Goal: Check status: Check status

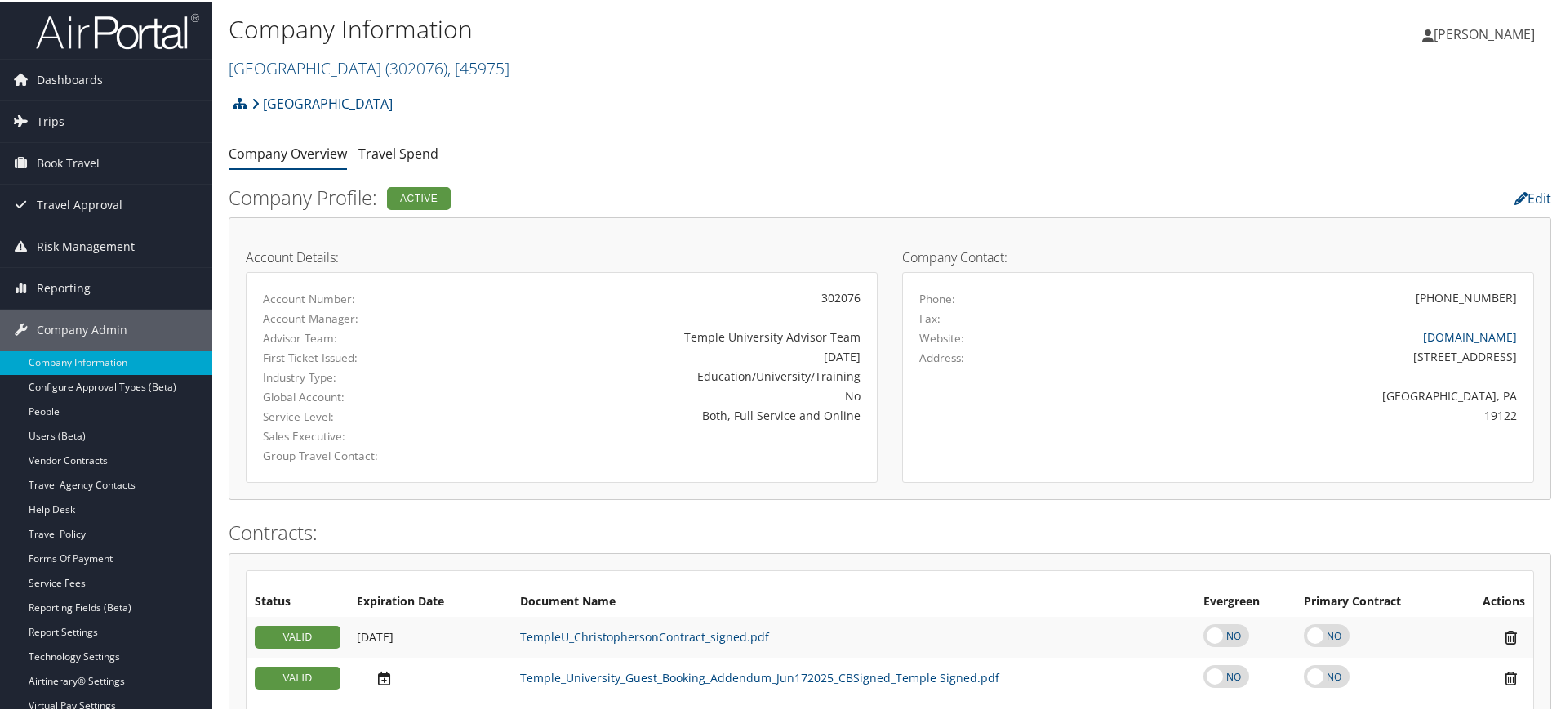
click at [881, 18] on h1 "Company Information" at bounding box center [670, 28] width 882 height 34
click at [136, 105] on link "Trips" at bounding box center [106, 120] width 212 height 41
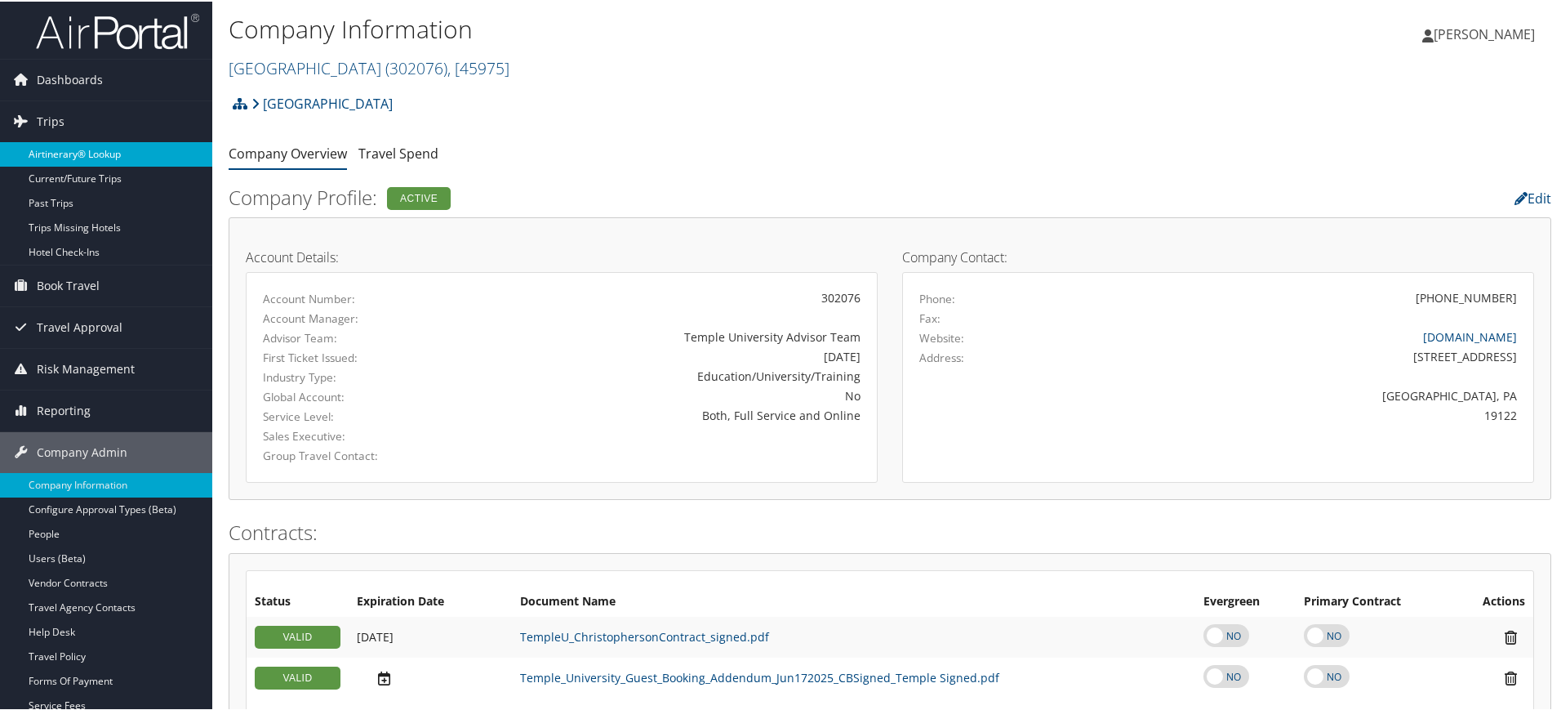
click at [111, 154] on link "Airtinerary® Lookup" at bounding box center [106, 152] width 212 height 24
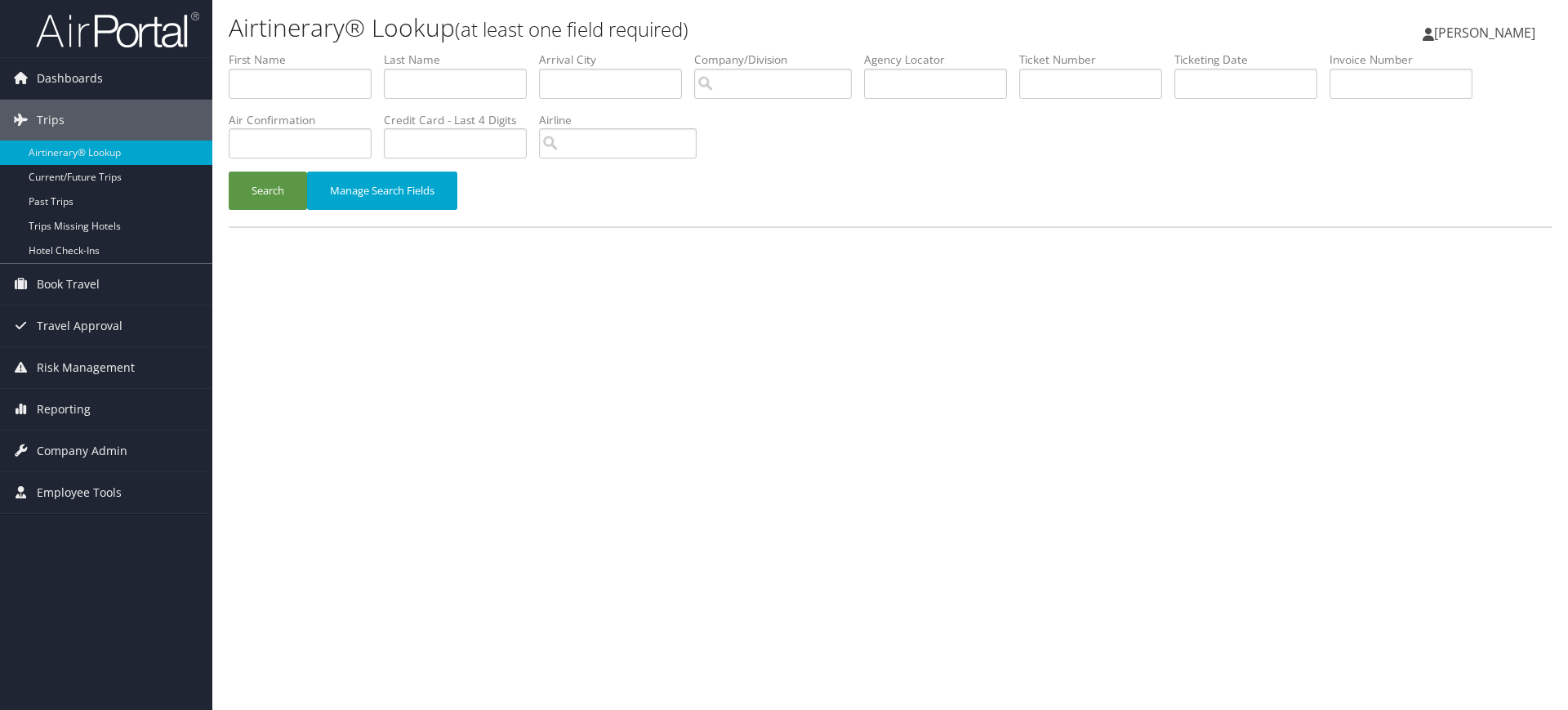
click at [933, 100] on li "Agency Locator" at bounding box center [941, 81] width 155 height 60
click at [950, 95] on input "text" at bounding box center [935, 84] width 143 height 30
paste input "1CLEMENS/LYNNE B CHUDOMELKA"
type input "1CLEMENS/LYNNE B CHUDOMELKA"
click at [960, 80] on input "text" at bounding box center [935, 84] width 143 height 30
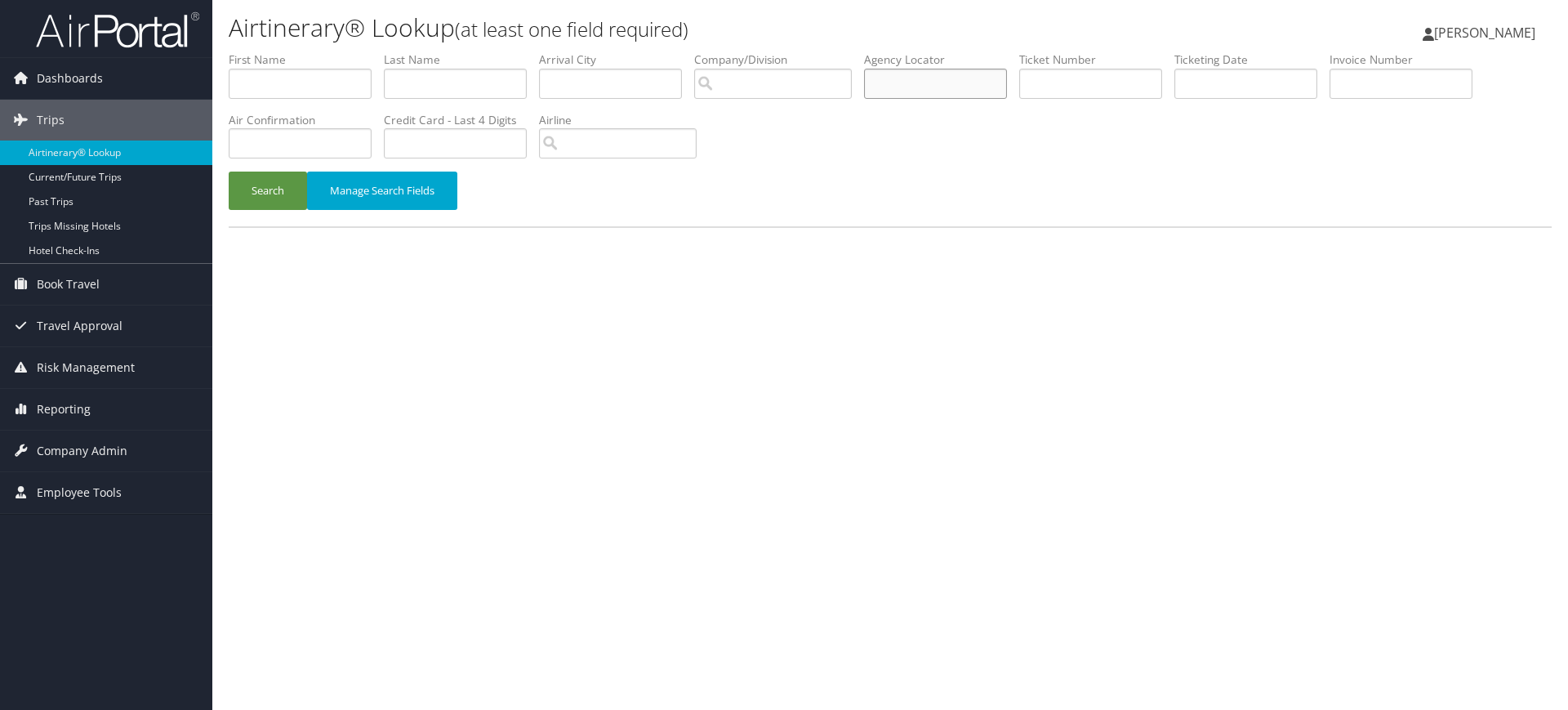
type input "v"
paste input "1CLEMENS/LYNNE B CHUDOMELKA"
type input "1CLEMENS/LYNNE B CHUDOMELKA"
paste input "D7FFVS/"
click at [262, 189] on button "Search" at bounding box center [268, 190] width 78 height 38
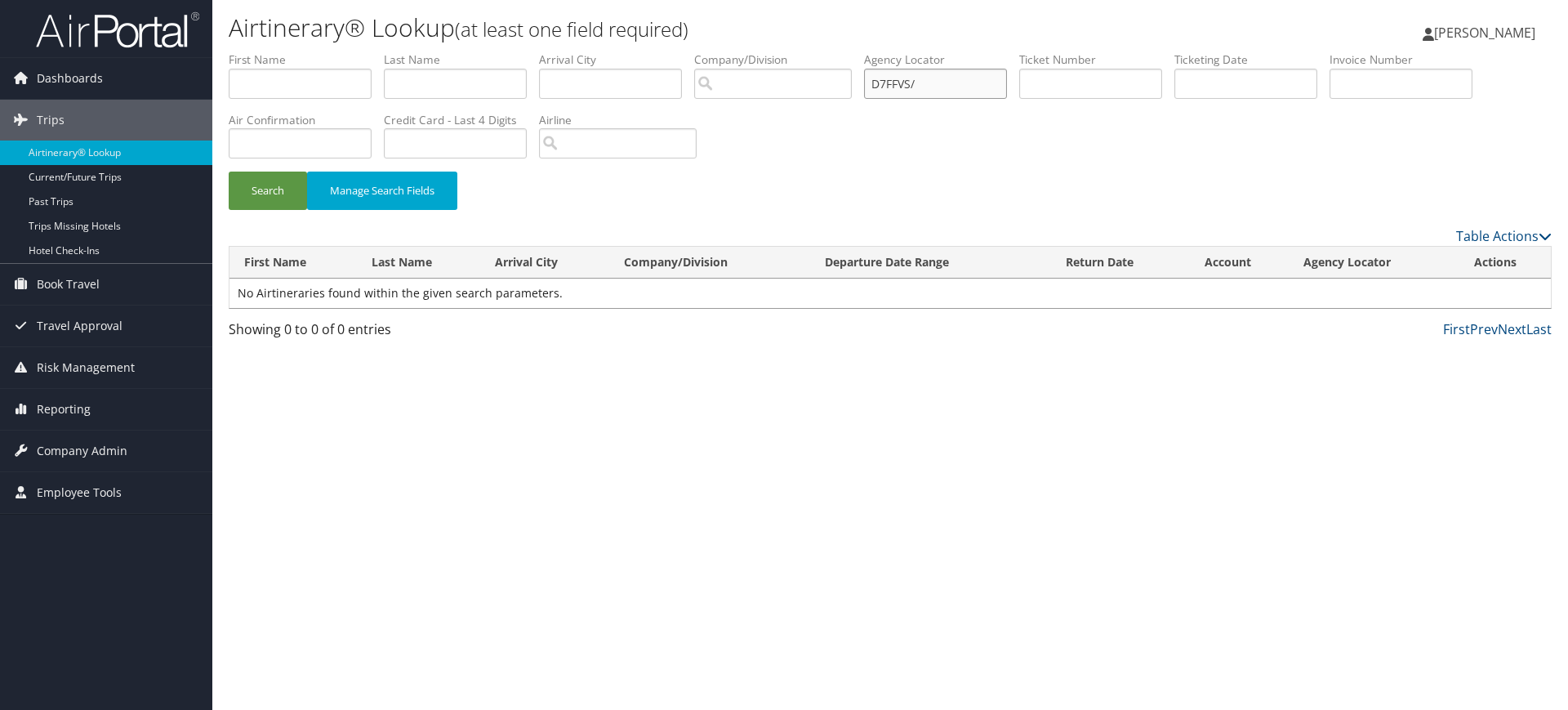
click at [999, 93] on input "D7FFVS/" at bounding box center [935, 84] width 143 height 30
click at [294, 206] on button "Search" at bounding box center [268, 190] width 78 height 38
click at [284, 203] on button "Search" at bounding box center [268, 190] width 78 height 38
click at [954, 87] on input "D7FFVS/\" at bounding box center [935, 84] width 143 height 30
type input "D7FFVS"
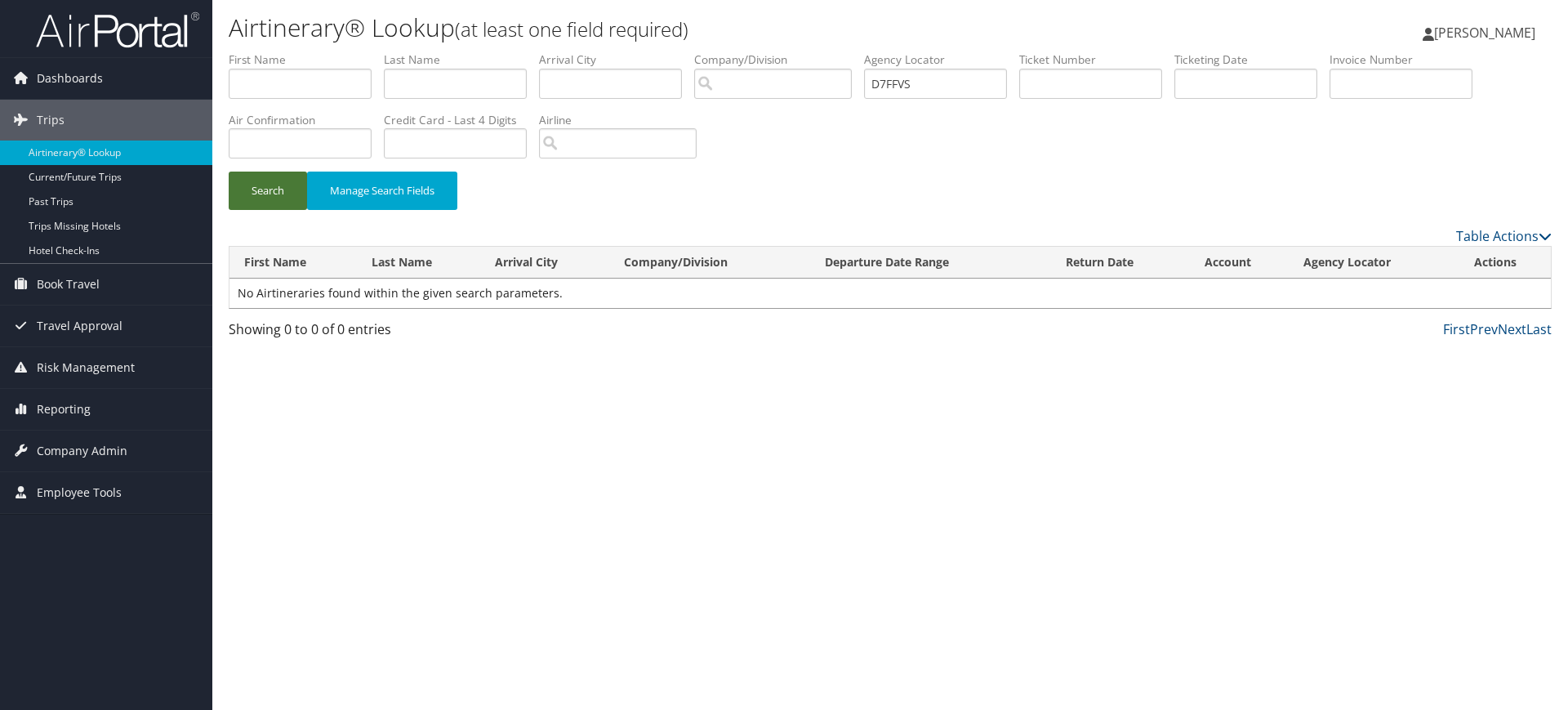
click at [256, 199] on button "Search" at bounding box center [268, 190] width 78 height 38
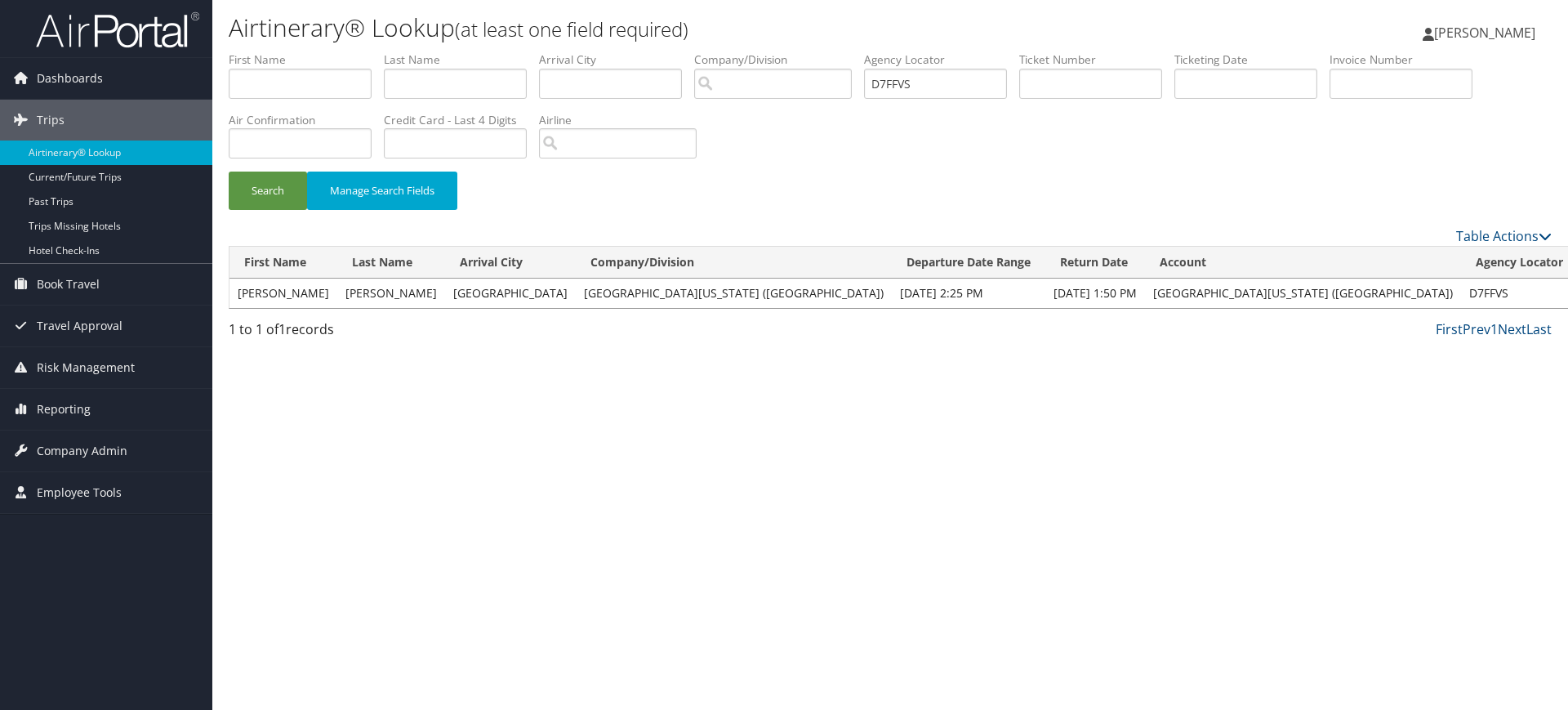
click at [1567, 290] on link "View" at bounding box center [1598, 293] width 25 height 16
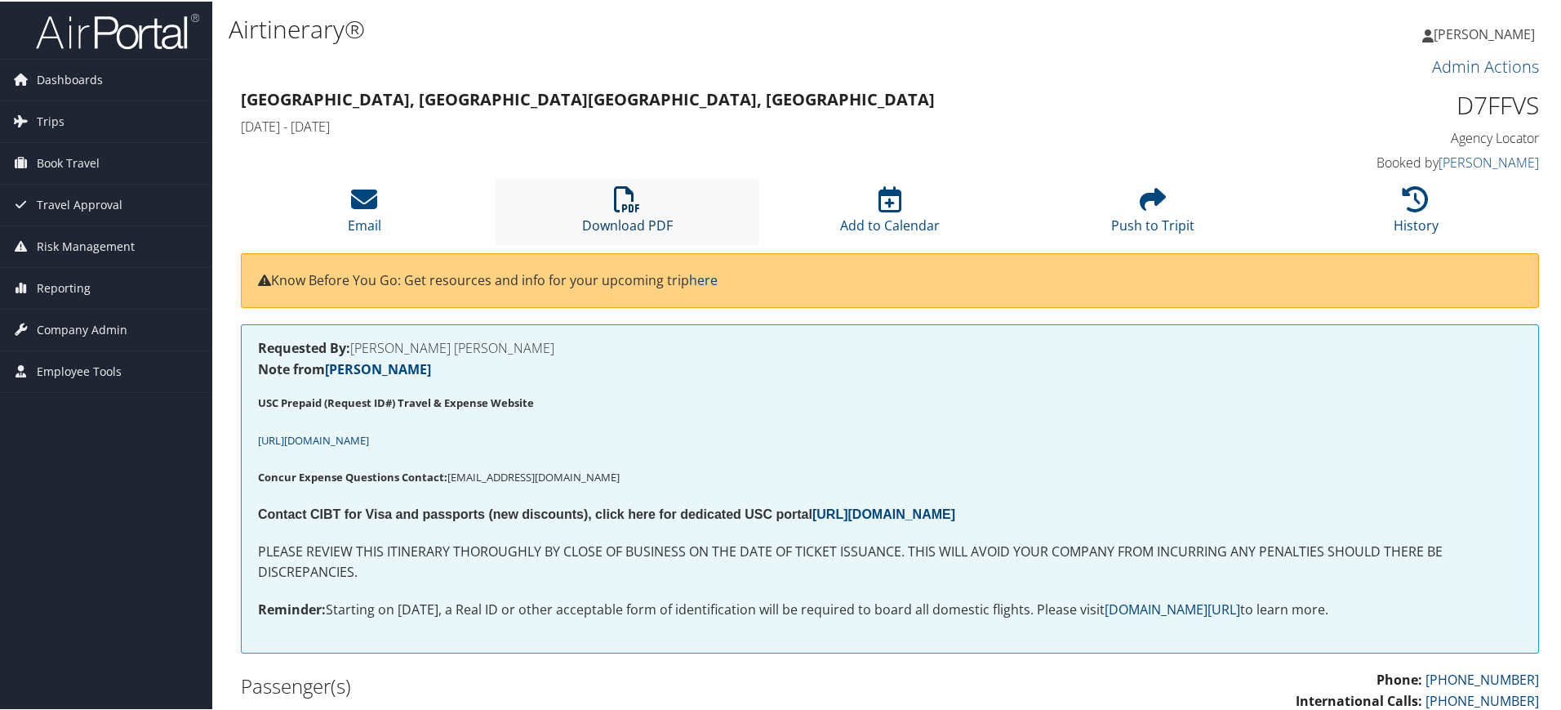
click at [614, 205] on icon at bounding box center [627, 198] width 26 height 26
click at [630, 207] on icon at bounding box center [627, 198] width 26 height 26
